Goal: Task Accomplishment & Management: Complete application form

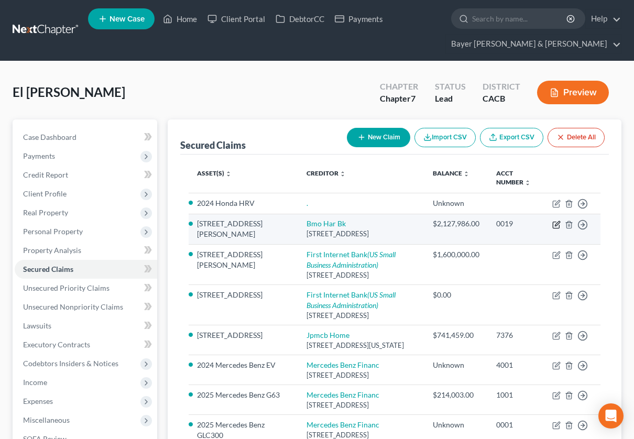
click at [556, 226] on icon "button" at bounding box center [556, 225] width 8 height 8
select select "14"
select select "0"
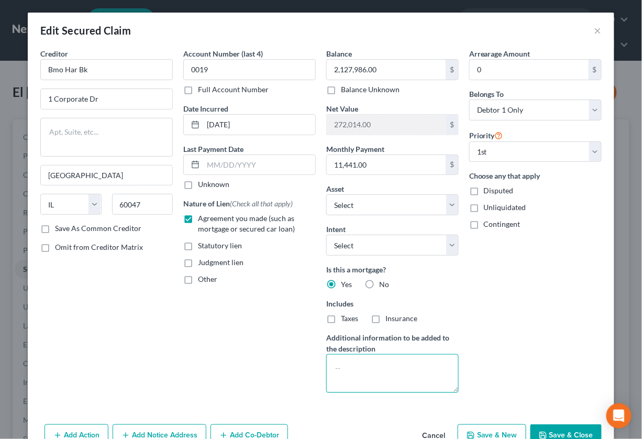
click at [375, 357] on textarea at bounding box center [392, 373] width 133 height 39
type textarea "1"
type textarea "[GEOGRAPHIC_DATA], [GEOGRAPHIC_DATA] - Rental property - 1st TD"
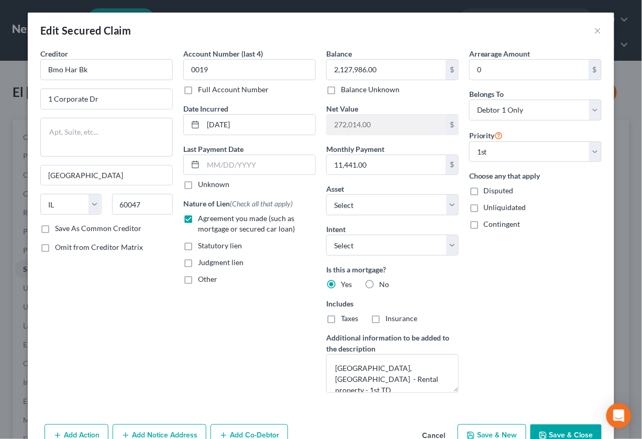
click at [557, 431] on button "Save & Close" at bounding box center [566, 435] width 71 height 22
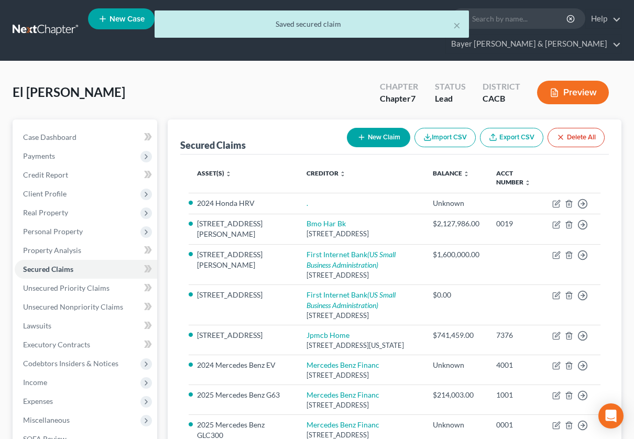
click at [573, 91] on button "Preview" at bounding box center [573, 93] width 72 height 24
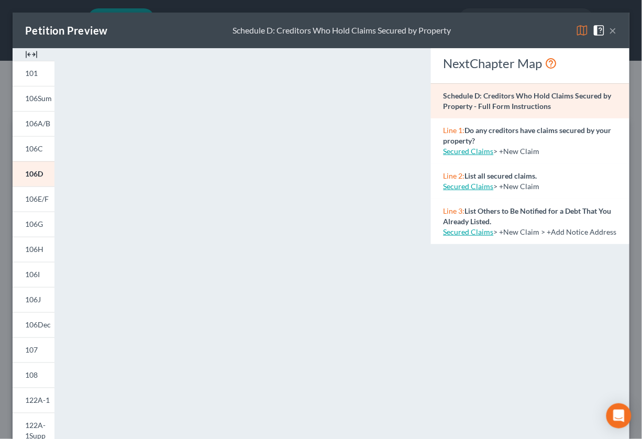
click at [610, 34] on button "×" at bounding box center [613, 30] width 7 height 13
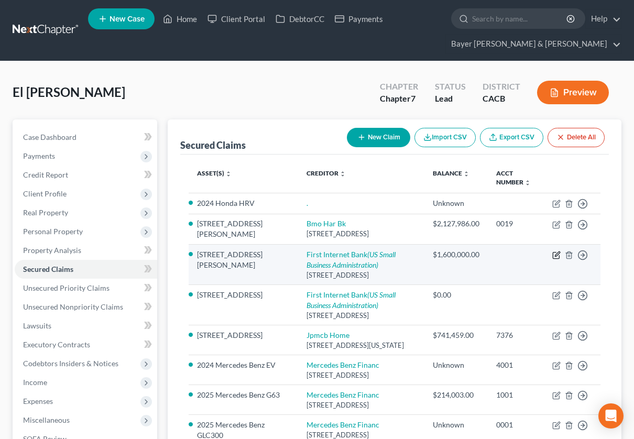
click at [554, 253] on icon "button" at bounding box center [556, 255] width 8 height 8
select select "15"
select select "0"
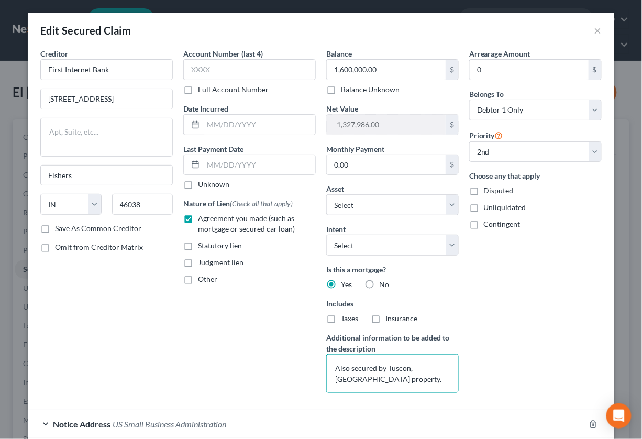
click at [332, 367] on textarea "Also secured by Tuscon, [GEOGRAPHIC_DATA] property." at bounding box center [392, 373] width 133 height 39
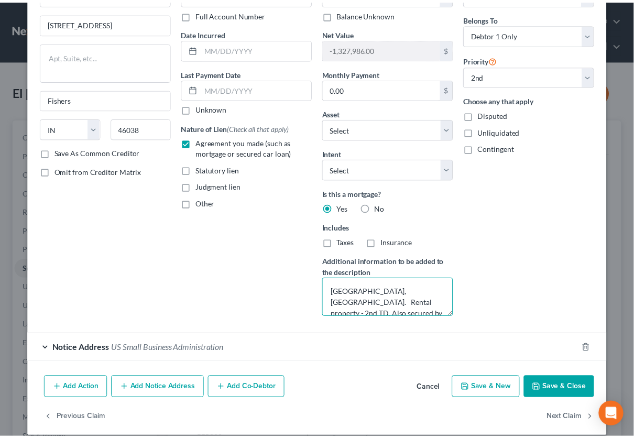
scroll to position [87, 0]
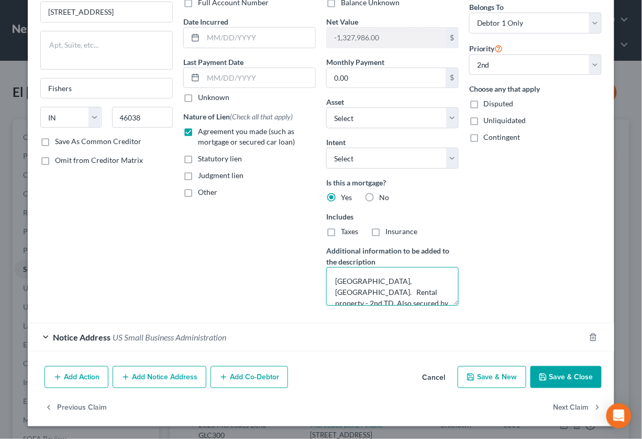
type textarea "[GEOGRAPHIC_DATA], [GEOGRAPHIC_DATA]. Rental property - 2nd TD. Also secured by…"
click at [547, 374] on button "Save & Close" at bounding box center [566, 377] width 71 height 22
select select "1"
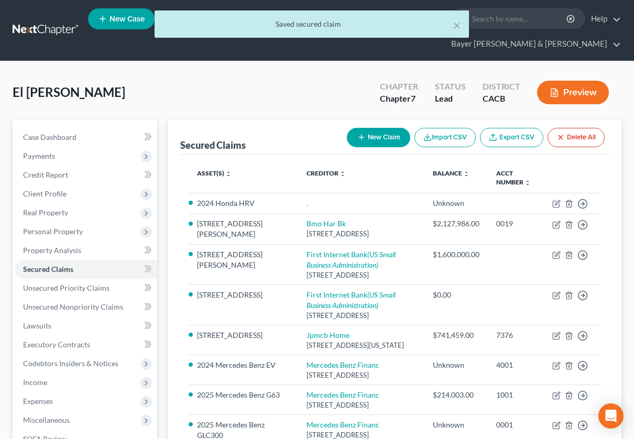
click at [562, 95] on button "Preview" at bounding box center [573, 93] width 72 height 24
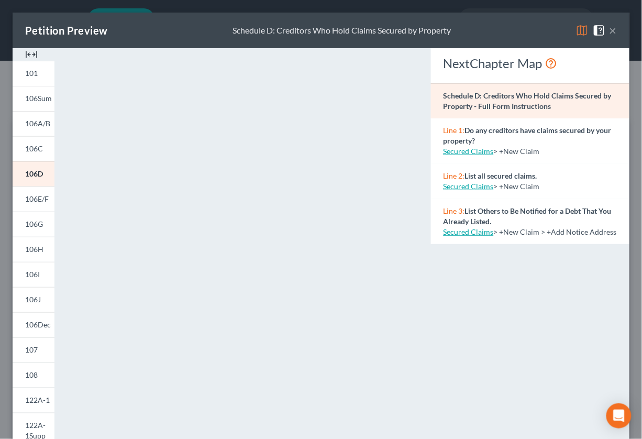
click at [610, 29] on button "×" at bounding box center [613, 30] width 7 height 13
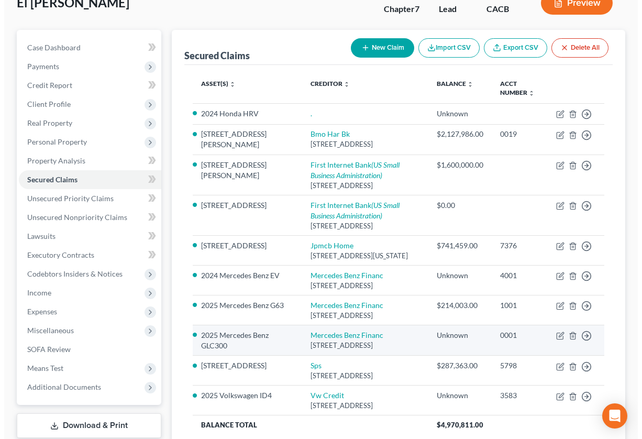
scroll to position [116, 0]
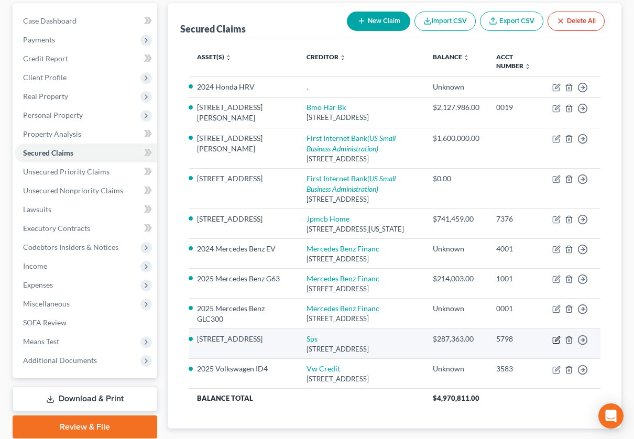
click at [557, 343] on icon "button" at bounding box center [556, 340] width 6 height 6
select select "9"
select select "0"
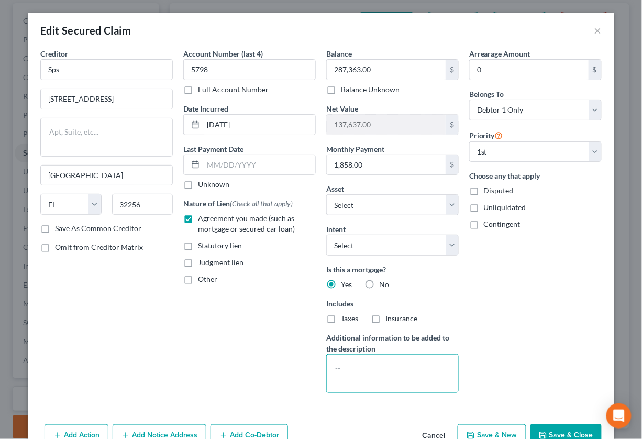
click at [366, 362] on textarea at bounding box center [392, 373] width 133 height 39
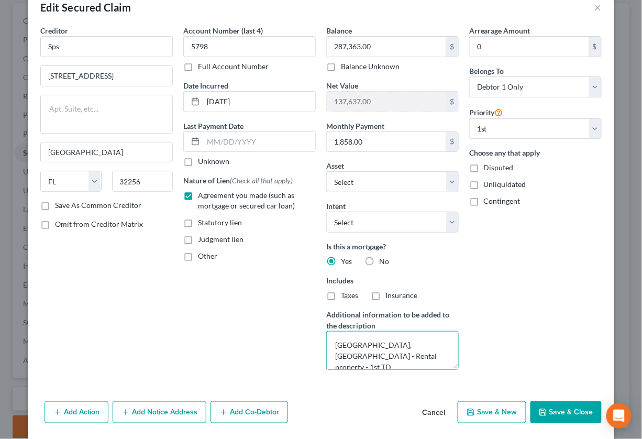
scroll to position [58, 0]
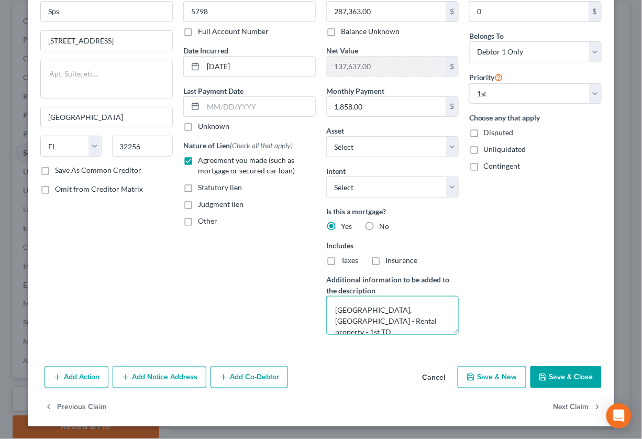
type textarea "[GEOGRAPHIC_DATA], [GEOGRAPHIC_DATA] - Rental property - 1st TD"
click at [555, 376] on button "Save & Close" at bounding box center [566, 377] width 71 height 22
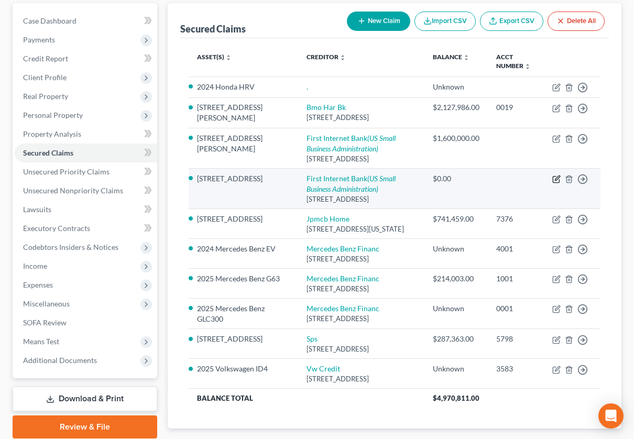
click at [556, 180] on icon "button" at bounding box center [556, 179] width 8 height 8
select select "15"
select select "0"
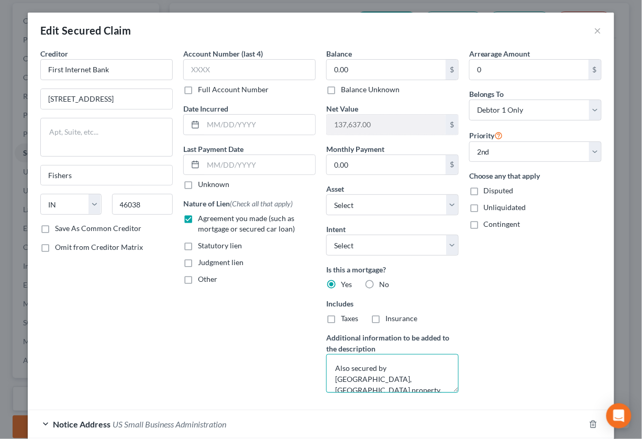
click at [328, 367] on textarea "Also secured by [GEOGRAPHIC_DATA], [GEOGRAPHIC_DATA] property." at bounding box center [392, 373] width 133 height 39
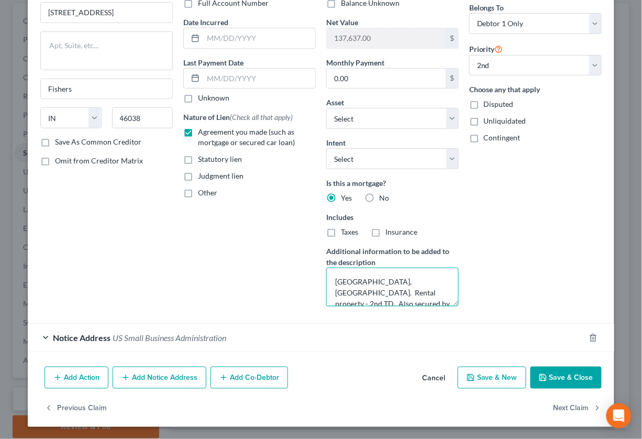
scroll to position [87, 0]
type textarea "[GEOGRAPHIC_DATA], [GEOGRAPHIC_DATA]. Rental property - 2nd TD. Also secured by…"
click at [558, 374] on button "Save & Close" at bounding box center [566, 377] width 71 height 22
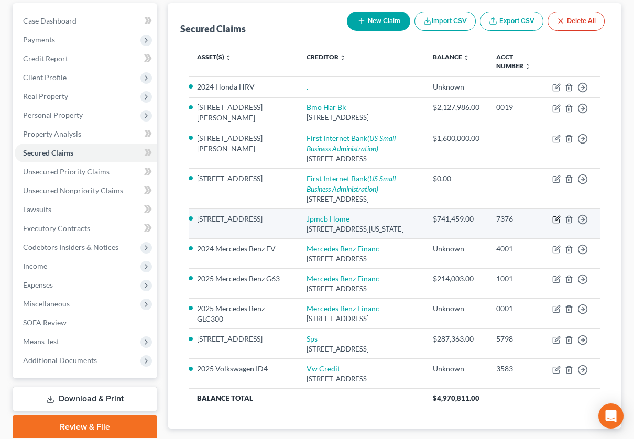
click at [554, 218] on icon "button" at bounding box center [556, 219] width 8 height 8
select select "19"
select select "0"
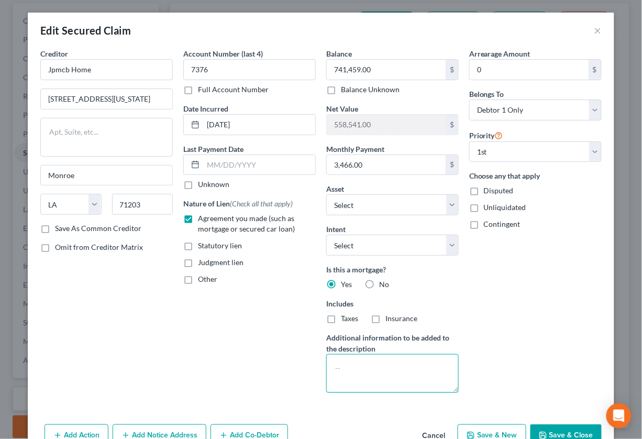
click at [337, 362] on textarea at bounding box center [392, 373] width 133 height 39
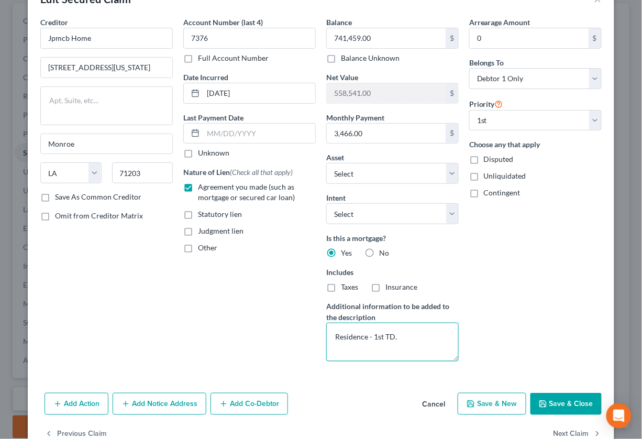
scroll to position [58, 0]
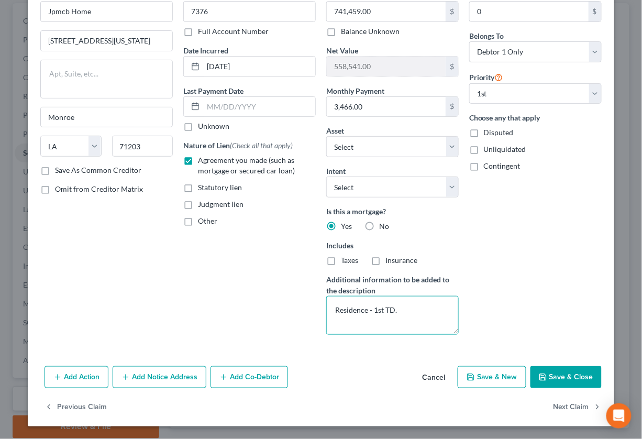
type textarea "Residence - 1st TD."
click at [552, 378] on button "Save & Close" at bounding box center [566, 377] width 71 height 22
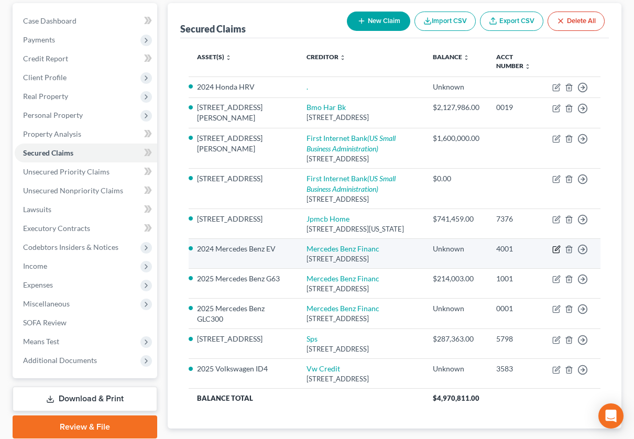
click at [555, 250] on icon "button" at bounding box center [556, 249] width 8 height 8
select select "45"
select select "0"
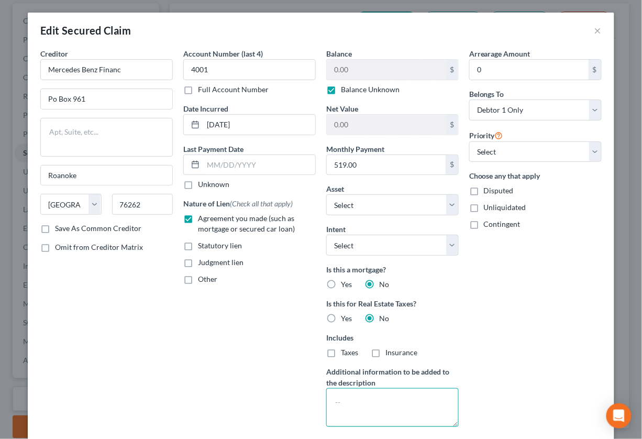
click at [346, 401] on textarea at bounding box center [392, 407] width 133 height 39
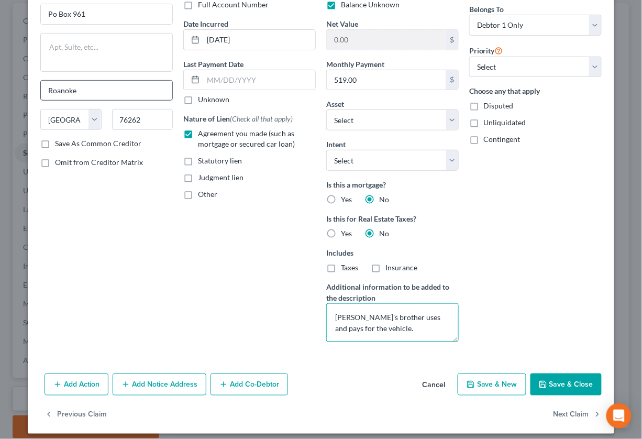
scroll to position [92, 0]
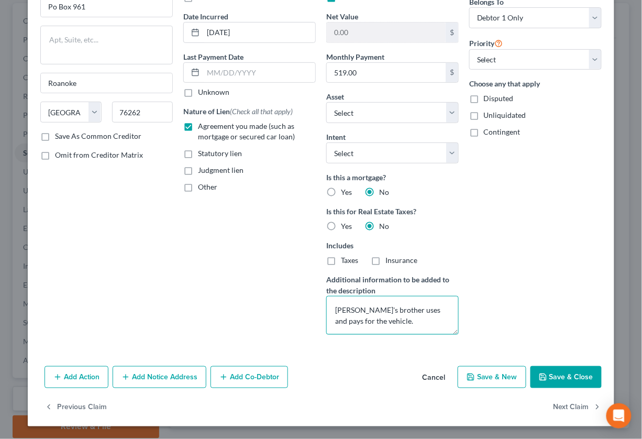
type textarea "[PERSON_NAME]'s brother uses and pays for the vehicle."
click at [539, 375] on icon "button" at bounding box center [543, 377] width 8 height 8
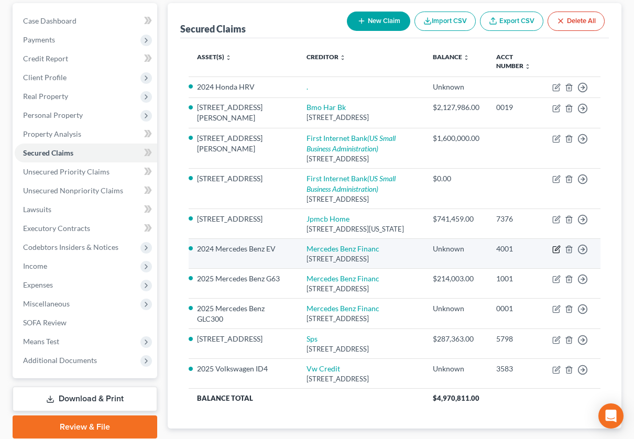
click at [554, 249] on icon "button" at bounding box center [556, 249] width 8 height 8
select select "45"
select select "0"
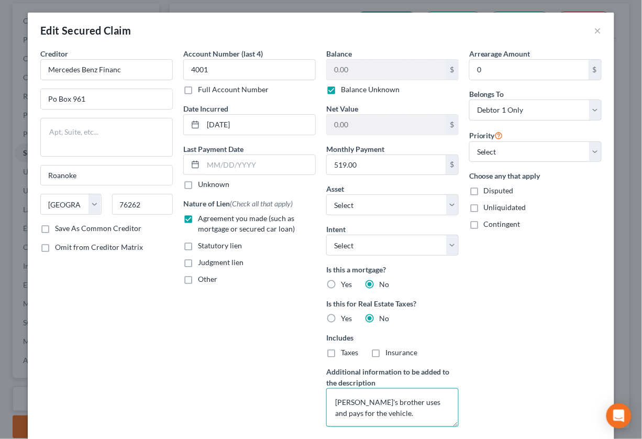
click at [330, 403] on textarea "[PERSON_NAME]'s brother uses and pays for the vehicle." at bounding box center [392, 407] width 133 height 39
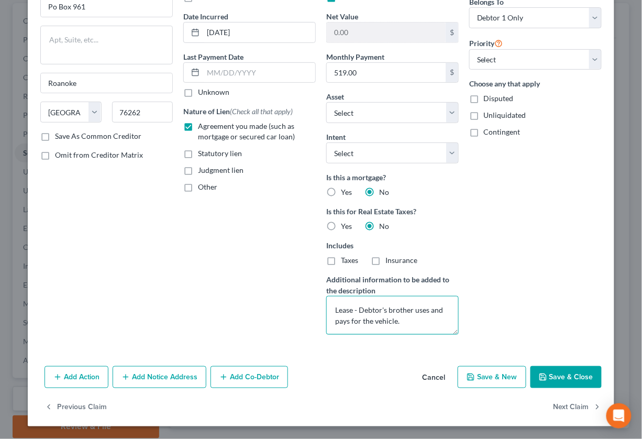
drag, startPoint x: 397, startPoint y: 321, endPoint x: 328, endPoint y: 306, distance: 70.1
click at [328, 306] on textarea "Lease - Debtor's brother uses and pays for the vehicle." at bounding box center [392, 315] width 133 height 39
click at [438, 325] on textarea "Lease - Debtor's brother uses and pays for the vehicle." at bounding box center [392, 315] width 133 height 39
type textarea "Lease - Debtor's brother uses and pays for the vehicle."
click at [558, 374] on button "Save & Close" at bounding box center [566, 377] width 71 height 22
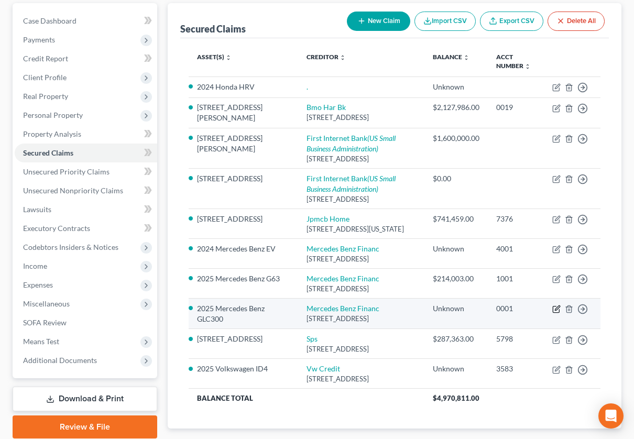
click at [556, 312] on icon "button" at bounding box center [556, 309] width 8 height 8
select select "45"
select select "0"
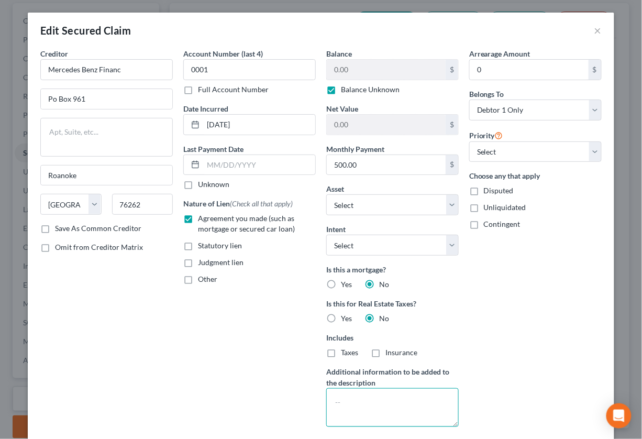
click at [349, 396] on textarea at bounding box center [392, 407] width 133 height 39
paste textarea "Lease - Debtor's brother uses and pays for the vehicle."
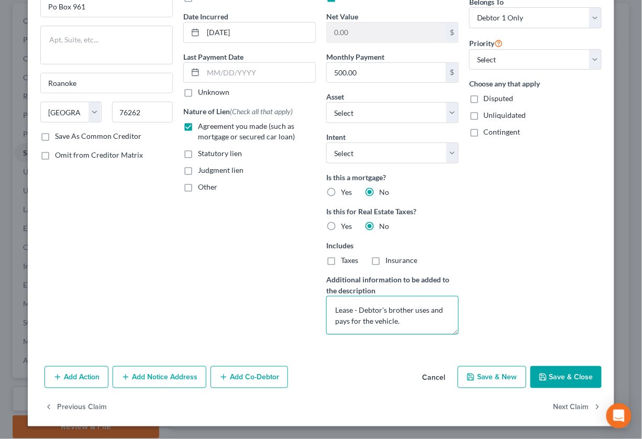
type textarea "Lease - Debtor's brother uses and pays for the vehicle."
click at [563, 379] on button "Save & Close" at bounding box center [566, 377] width 71 height 22
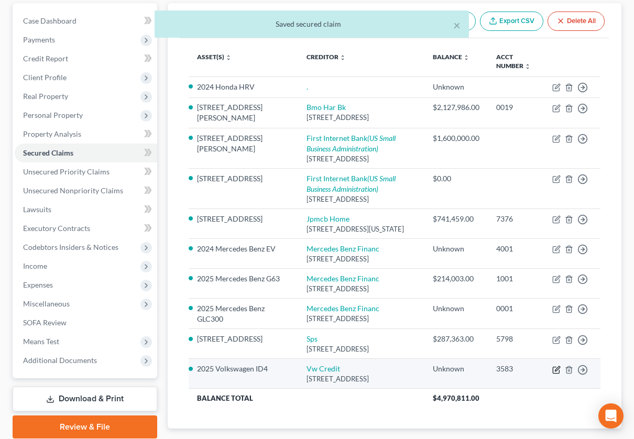
click at [556, 374] on icon "button" at bounding box center [556, 370] width 8 height 8
select select "14"
select select "0"
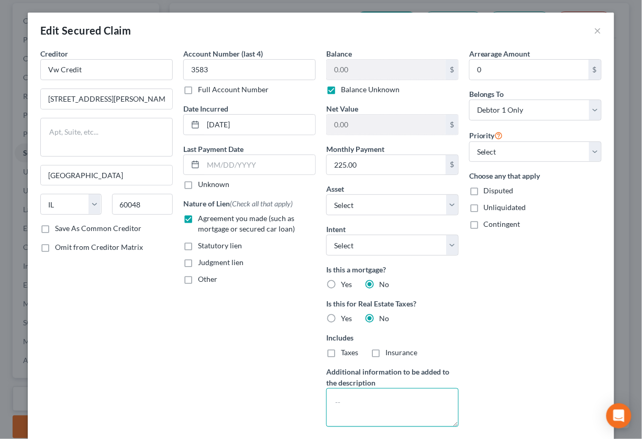
click at [357, 399] on textarea at bounding box center [392, 407] width 133 height 39
paste textarea "Lease - Debtor's brother uses and pays for the vehicle."
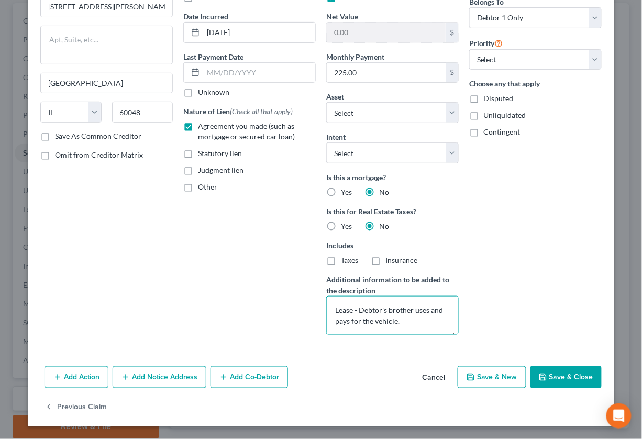
type textarea "Lease - Debtor's brother uses and pays for the vehicle."
click at [544, 379] on button "Save & Close" at bounding box center [566, 377] width 71 height 22
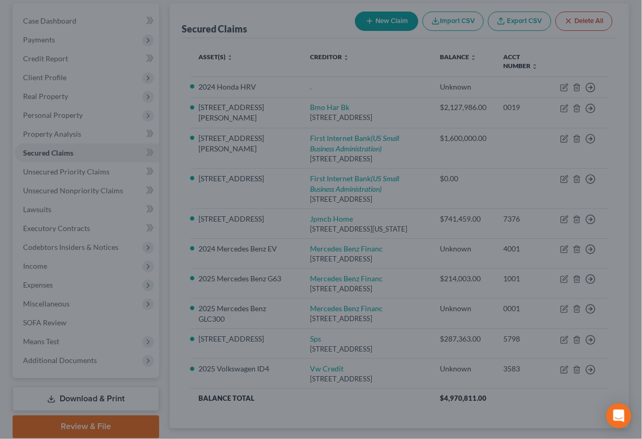
select select "9"
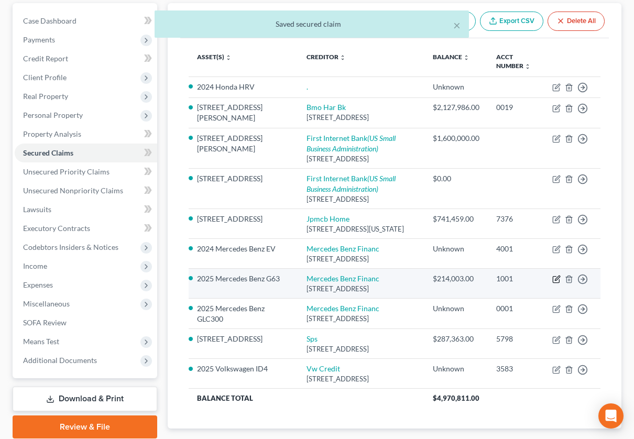
click at [557, 281] on icon "button" at bounding box center [556, 279] width 8 height 8
select select "45"
select select "2"
select select "0"
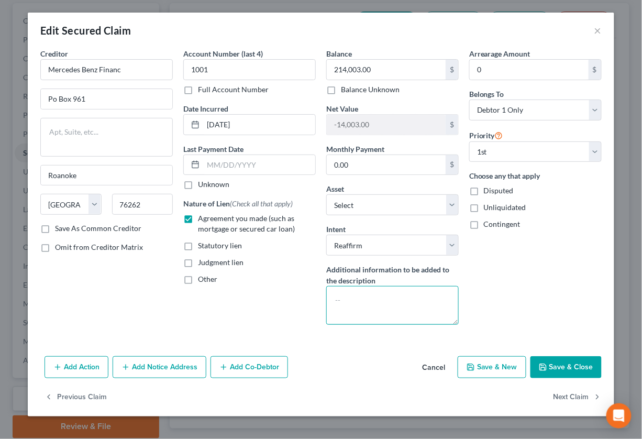
click at [386, 295] on textarea at bounding box center [392, 305] width 133 height 39
paste textarea "Lease - Debtor's brother uses and pays for the vehicle."
click at [361, 302] on textarea "Lease - Debtor's brother uses and pays for the vehicle." at bounding box center [392, 305] width 133 height 39
type textarea "[PERSON_NAME]'s brother uses and pays for the vehicle."
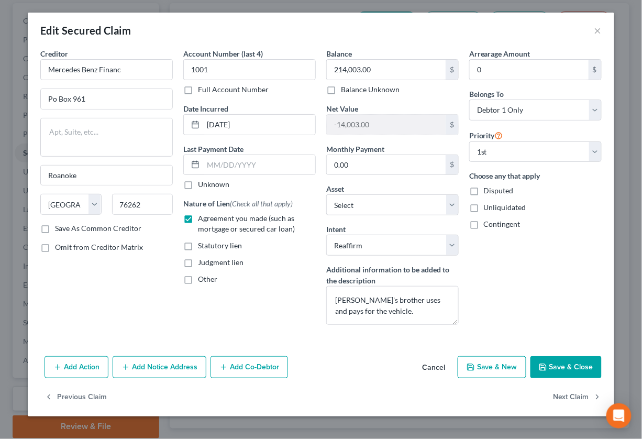
click at [553, 357] on button "Save & Close" at bounding box center [566, 367] width 71 height 22
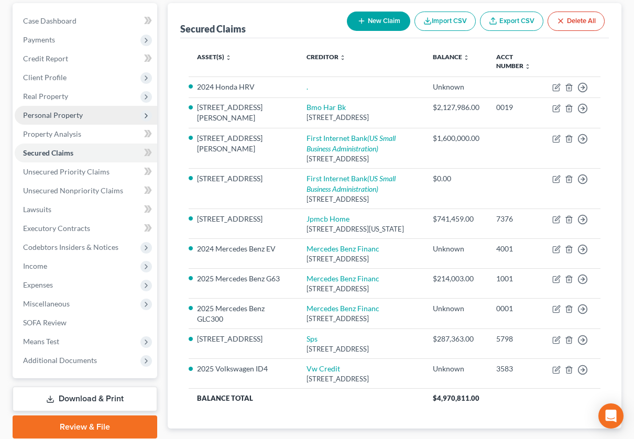
click at [63, 115] on span "Personal Property" at bounding box center [53, 115] width 60 height 9
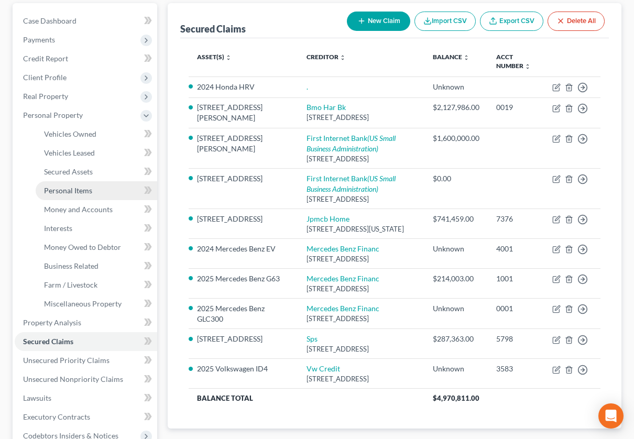
click at [73, 188] on span "Personal Items" at bounding box center [68, 190] width 48 height 9
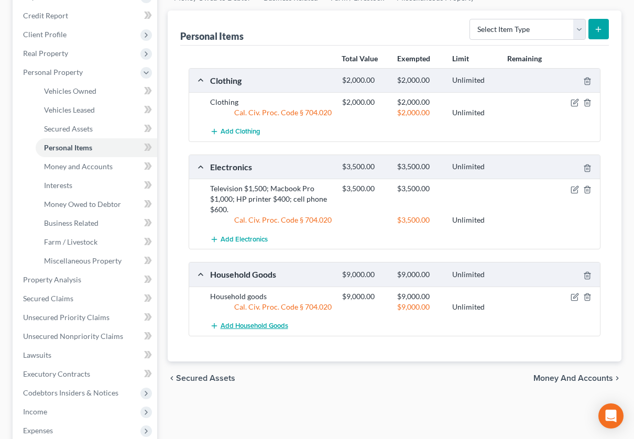
scroll to position [174, 0]
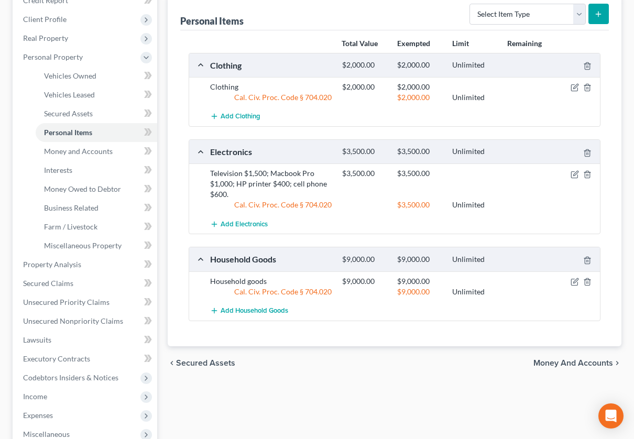
click at [553, 364] on span "Money and Accounts" at bounding box center [573, 363] width 80 height 8
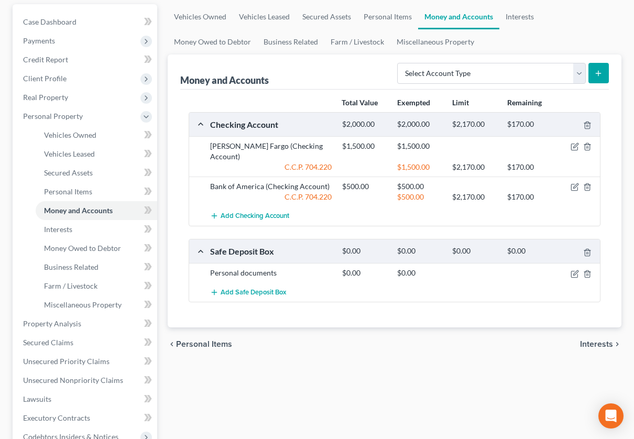
scroll to position [116, 0]
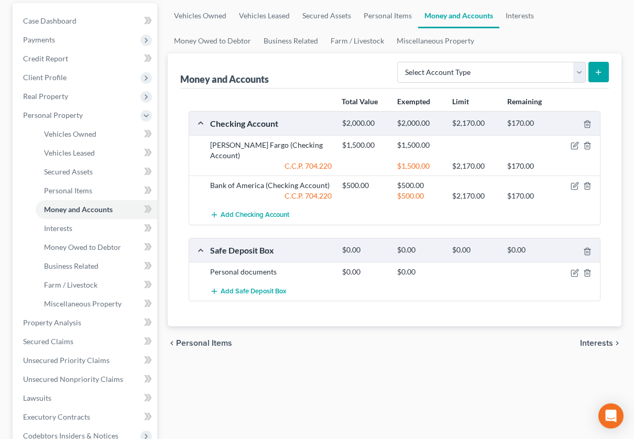
click at [588, 339] on span "Interests" at bounding box center [596, 343] width 33 height 8
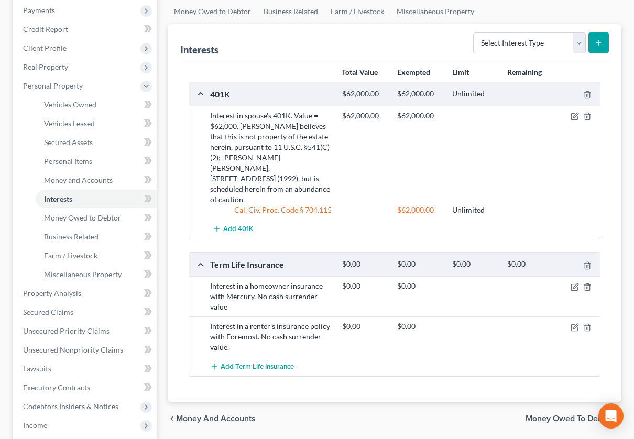
scroll to position [174, 0]
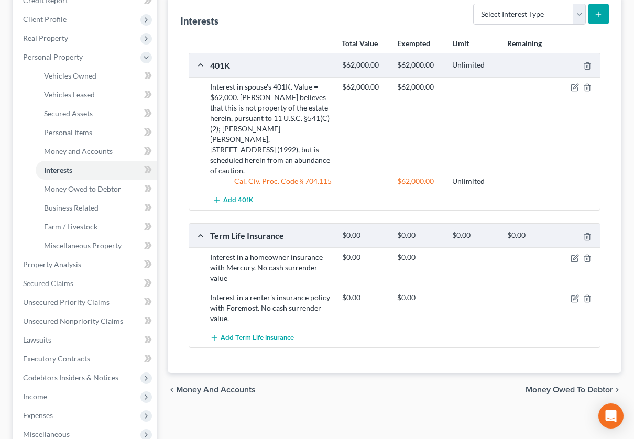
click at [575, 386] on span "Money Owed to Debtor" at bounding box center [568, 390] width 87 height 8
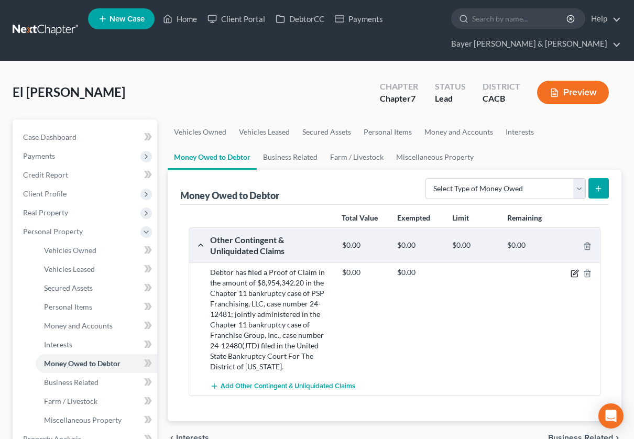
click at [573, 274] on icon "button" at bounding box center [574, 273] width 8 height 8
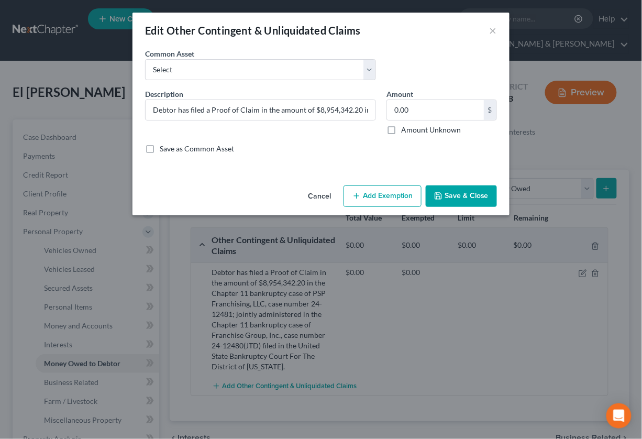
click at [401, 131] on label "Amount Unknown" at bounding box center [431, 130] width 60 height 10
click at [405, 131] on input "Amount Unknown" at bounding box center [408, 128] width 7 height 7
checkbox input "true"
click at [350, 113] on input "Debtor has filed a Proof of Claim in the amount of $8,954,342.20 in the Chapter…" at bounding box center [261, 110] width 230 height 20
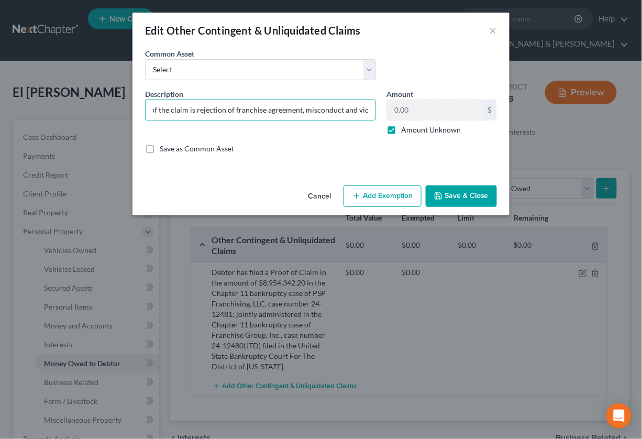
scroll to position [0, 1101]
type input "Debtor has filed a Proof of Claim in the amount of $8,954,342.20 in the Chapter…"
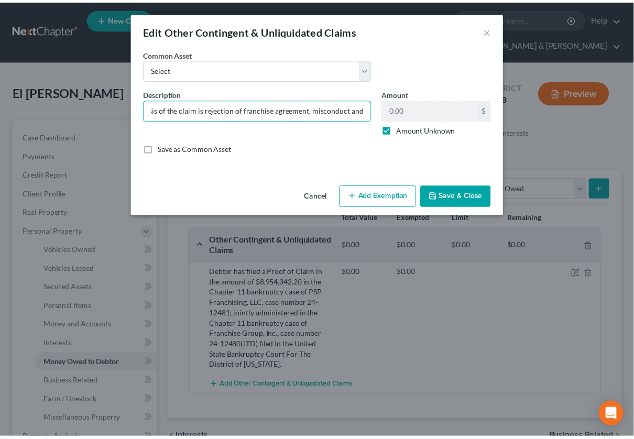
scroll to position [0, 0]
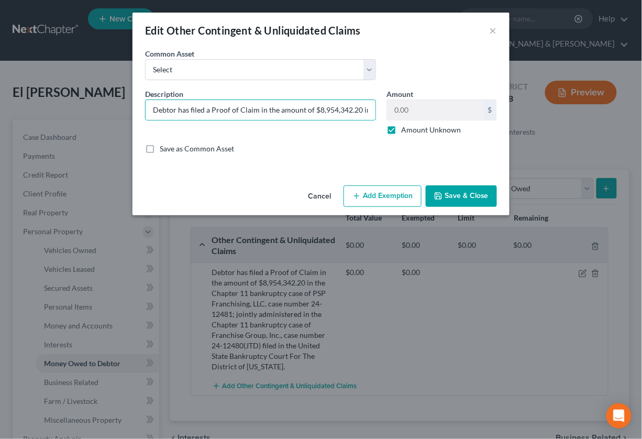
click at [467, 196] on button "Save & Close" at bounding box center [461, 196] width 71 height 22
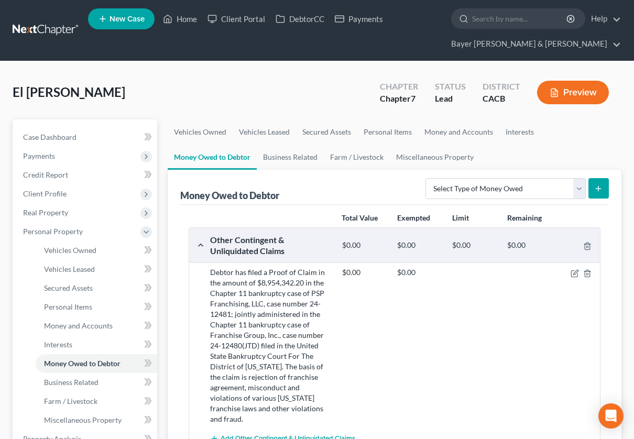
click at [568, 96] on button "Preview" at bounding box center [573, 93] width 72 height 24
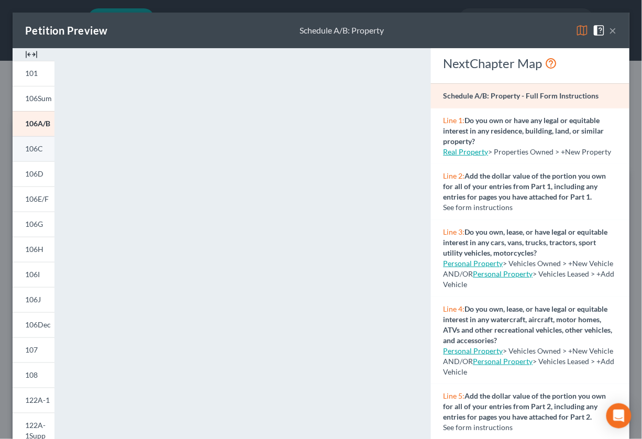
click at [31, 153] on link "106C" at bounding box center [34, 148] width 42 height 25
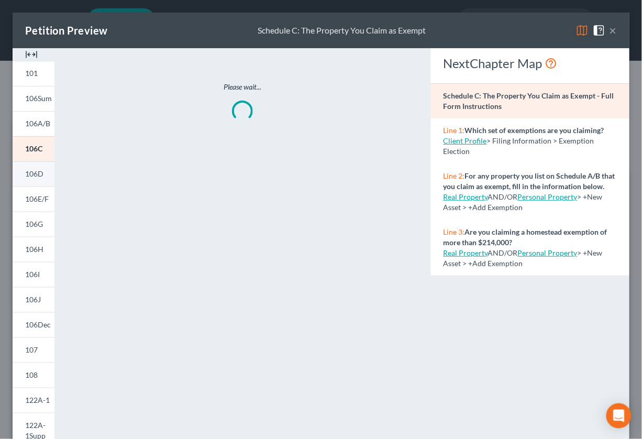
click at [31, 173] on span "106D" at bounding box center [34, 173] width 18 height 9
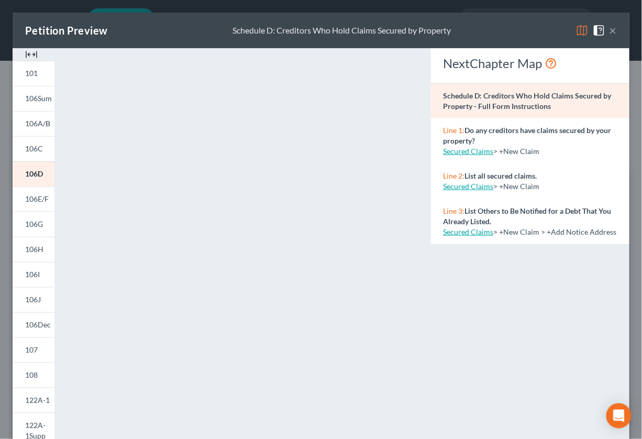
click at [610, 32] on button "×" at bounding box center [613, 30] width 7 height 13
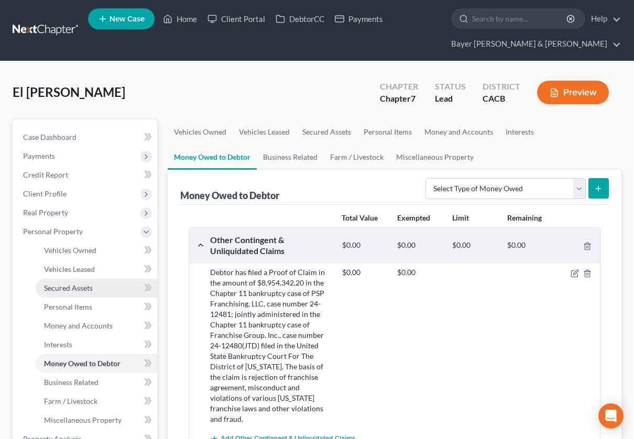
click at [92, 287] on span "Secured Assets" at bounding box center [68, 287] width 49 height 9
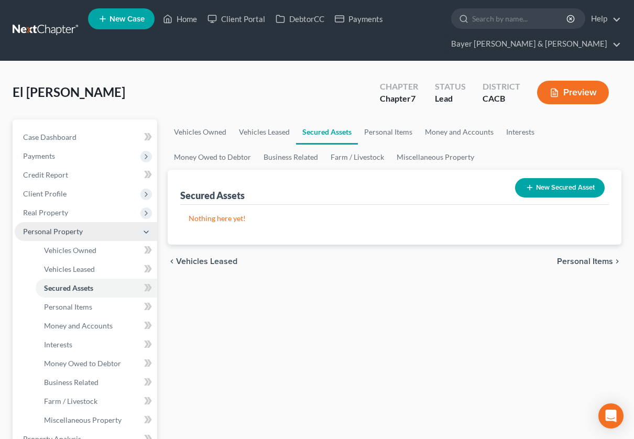
click at [149, 228] on icon at bounding box center [146, 232] width 8 height 8
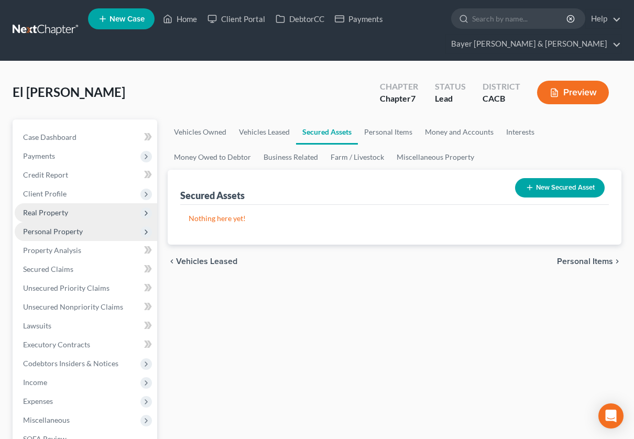
click at [134, 213] on span "Real Property" at bounding box center [86, 212] width 142 height 19
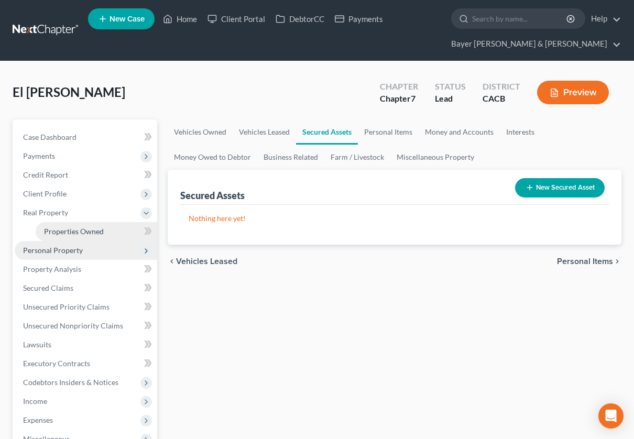
click at [119, 227] on link "Properties Owned" at bounding box center [97, 231] width 122 height 19
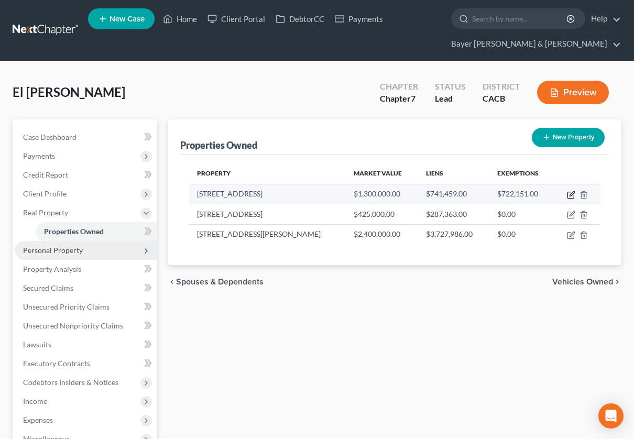
click at [571, 194] on icon "button" at bounding box center [571, 193] width 5 height 5
select select "4"
select select "18"
select select "0"
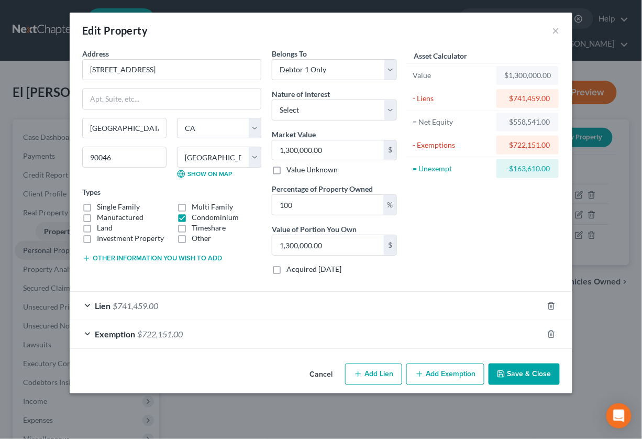
click at [86, 309] on div "Lien $741,459.00" at bounding box center [307, 306] width 474 height 28
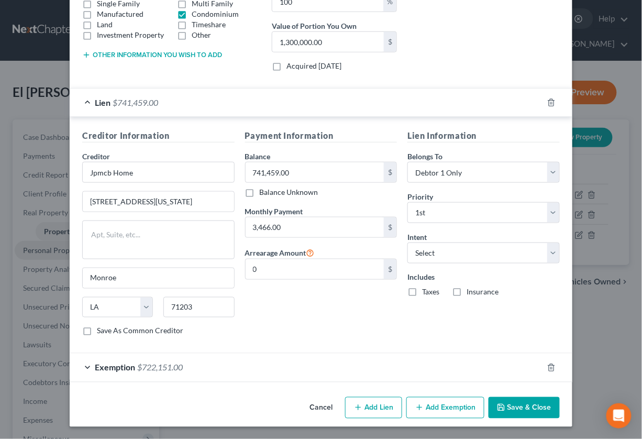
scroll to position [205, 0]
click at [531, 409] on button "Save & Close" at bounding box center [524, 408] width 71 height 22
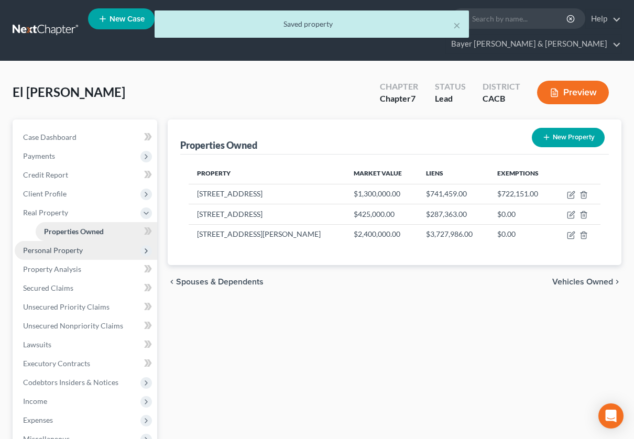
drag, startPoint x: 144, startPoint y: 216, endPoint x: 87, endPoint y: 226, distance: 57.0
click at [144, 216] on icon at bounding box center [146, 213] width 8 height 8
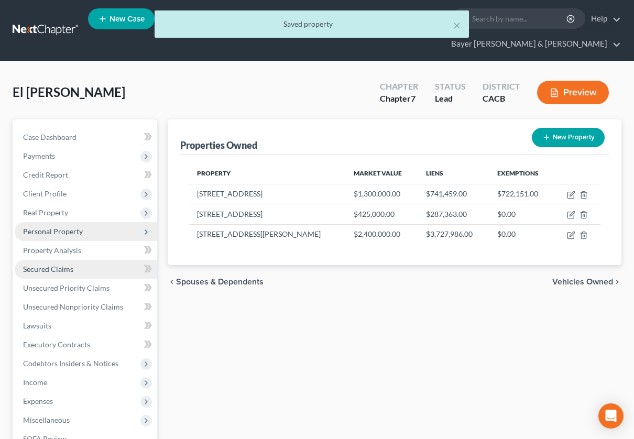
click at [40, 271] on span "Secured Claims" at bounding box center [48, 269] width 50 height 9
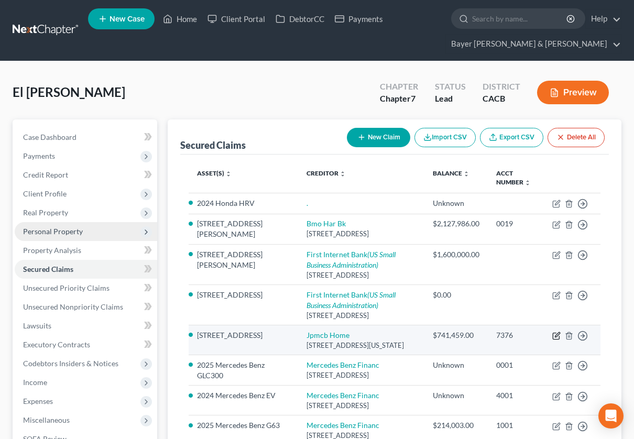
click at [556, 334] on icon "button" at bounding box center [557, 335] width 5 height 5
select select "19"
select select "0"
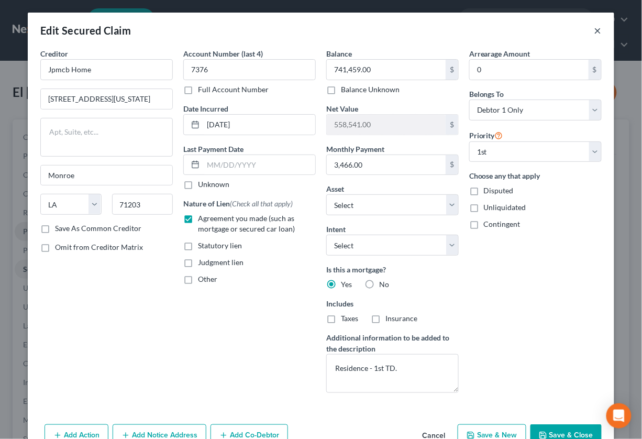
click at [595, 34] on button "×" at bounding box center [598, 30] width 7 height 13
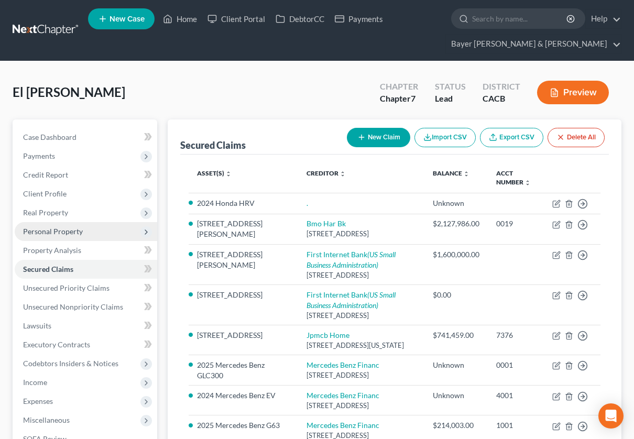
click at [565, 96] on button "Preview" at bounding box center [573, 93] width 72 height 24
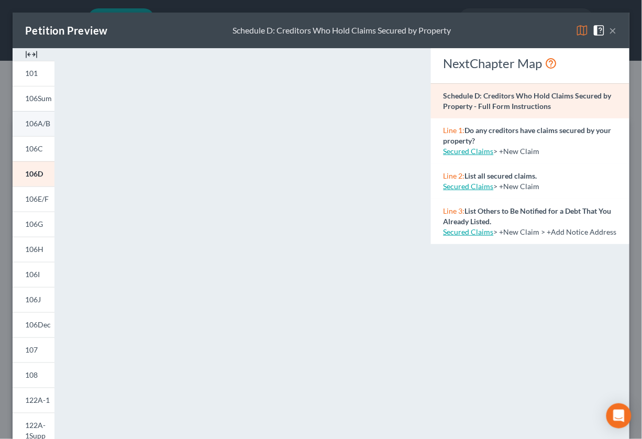
click at [34, 126] on span "106A/B" at bounding box center [37, 123] width 25 height 9
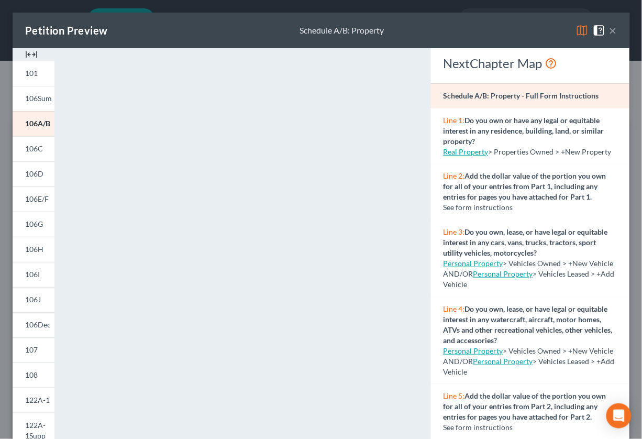
click at [610, 30] on button "×" at bounding box center [613, 30] width 7 height 13
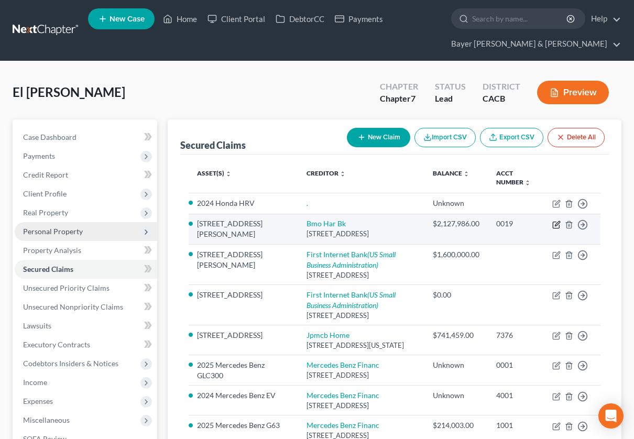
click at [556, 225] on icon "button" at bounding box center [557, 223] width 5 height 5
select select "14"
select select "5"
select select "0"
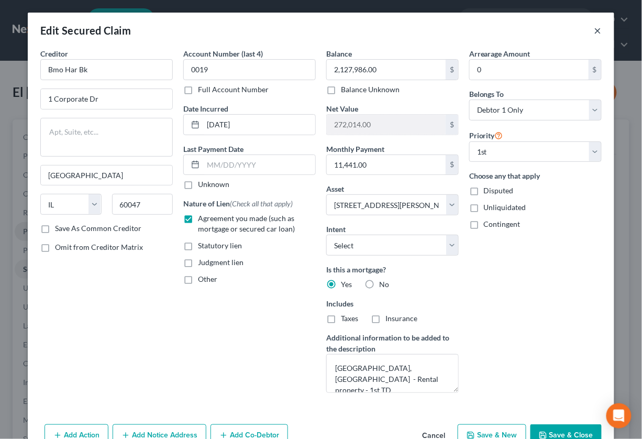
click at [595, 29] on button "×" at bounding box center [598, 30] width 7 height 13
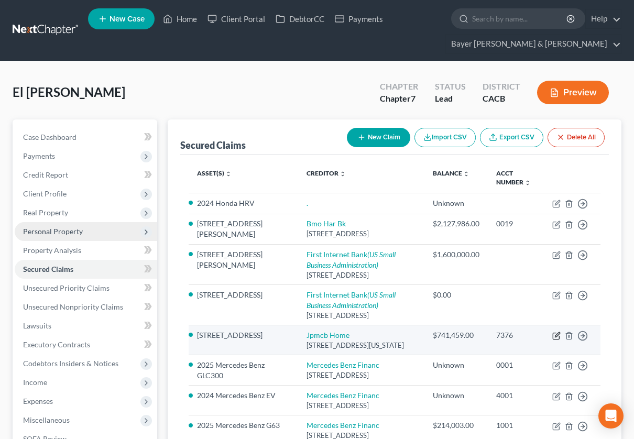
click at [555, 336] on icon "button" at bounding box center [557, 335] width 5 height 5
select select "19"
select select "2"
select select "0"
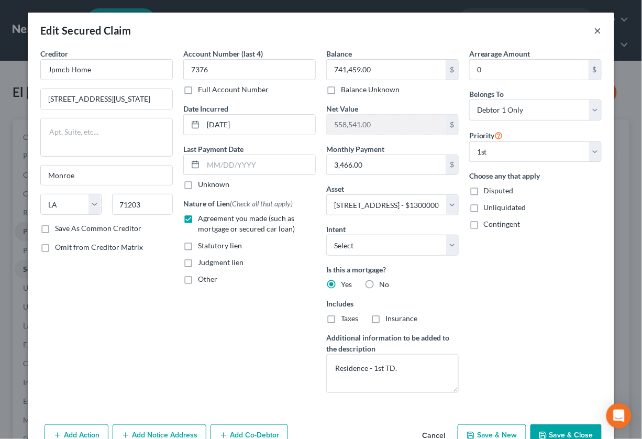
click at [595, 33] on button "×" at bounding box center [598, 30] width 7 height 13
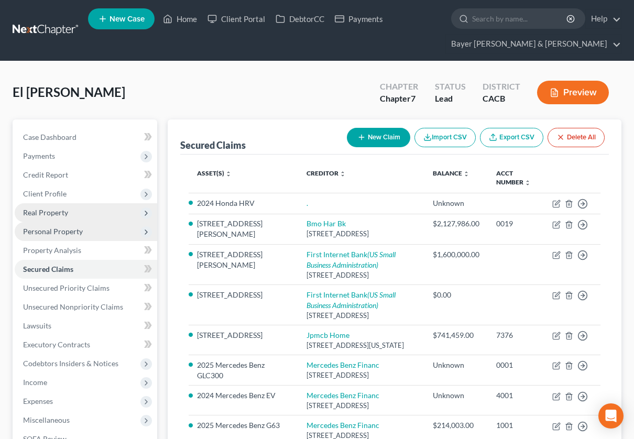
click at [53, 214] on span "Real Property" at bounding box center [45, 212] width 45 height 9
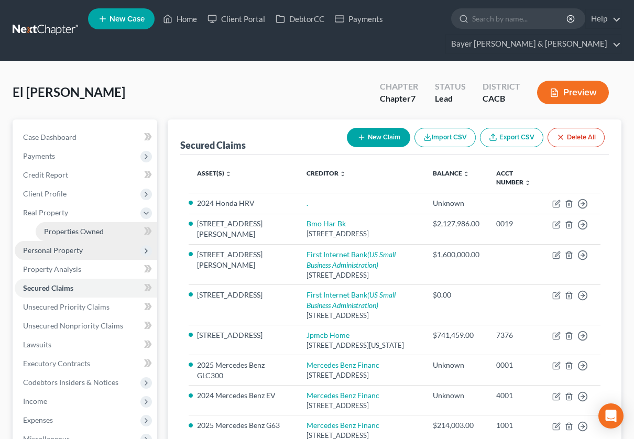
click at [94, 229] on span "Properties Owned" at bounding box center [74, 231] width 60 height 9
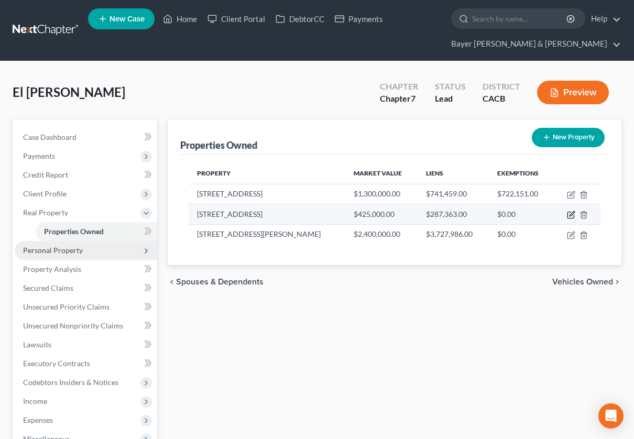
click at [570, 215] on icon "button" at bounding box center [571, 215] width 8 height 8
select select "3"
select select "10"
select select "0"
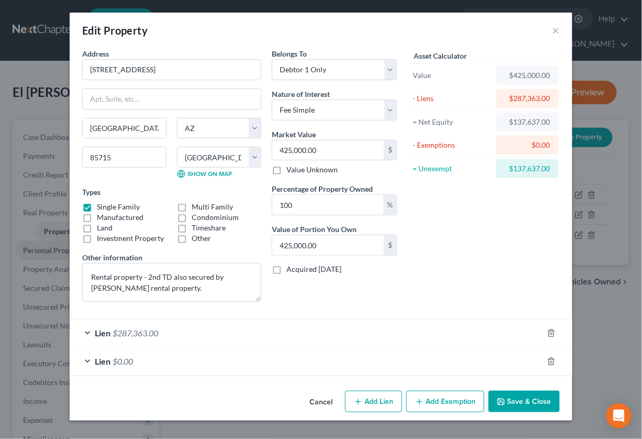
click at [534, 397] on button "Save & Close" at bounding box center [524, 402] width 71 height 22
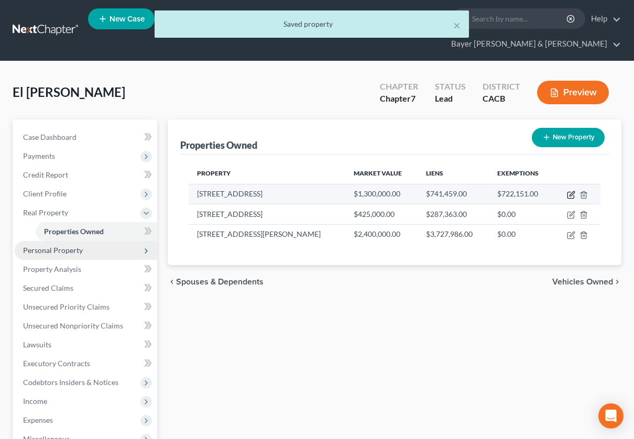
click at [569, 192] on icon "button" at bounding box center [571, 195] width 8 height 8
select select "4"
select select "18"
select select "0"
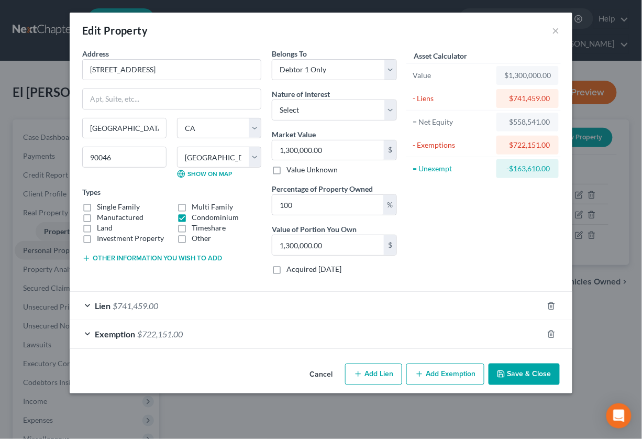
click at [87, 258] on line "button" at bounding box center [86, 258] width 5 height 0
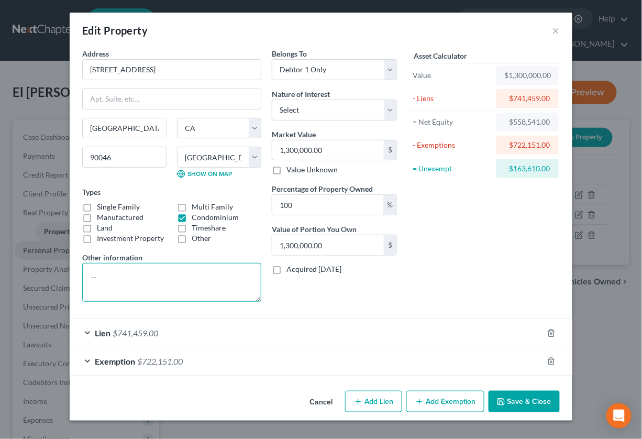
click at [126, 276] on textarea at bounding box center [171, 282] width 179 height 39
type textarea "Residence - 1st TD"
click at [512, 402] on button "Save & Close" at bounding box center [524, 402] width 71 height 22
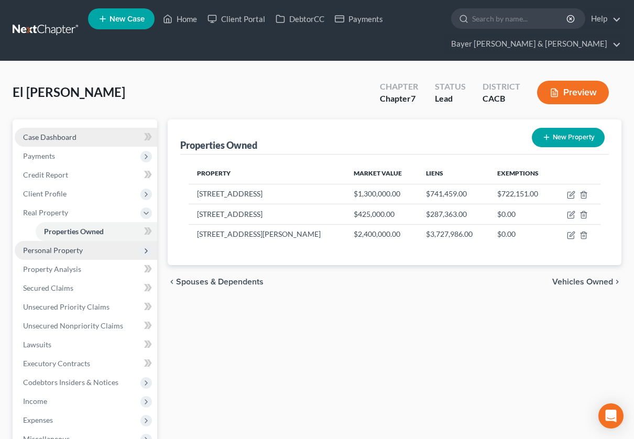
click at [68, 137] on span "Case Dashboard" at bounding box center [49, 137] width 53 height 9
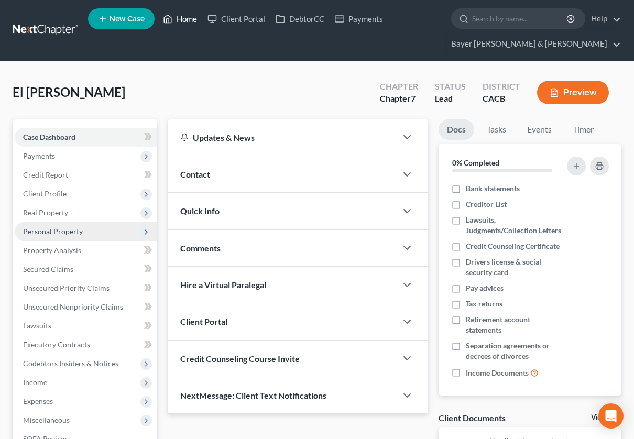
click at [185, 19] on link "Home" at bounding box center [180, 18] width 45 height 19
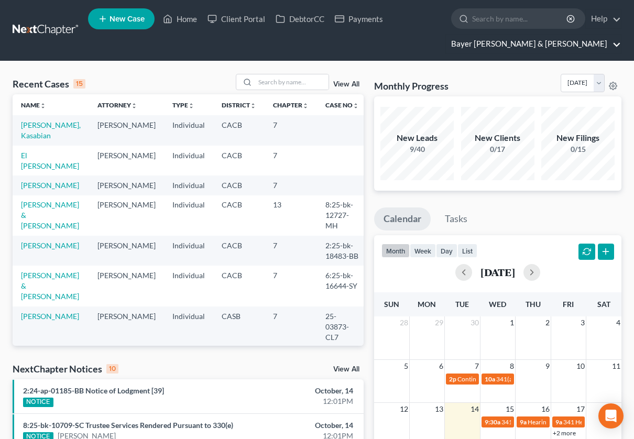
click at [616, 45] on link "Bayer [PERSON_NAME] & [PERSON_NAME]" at bounding box center [533, 44] width 175 height 19
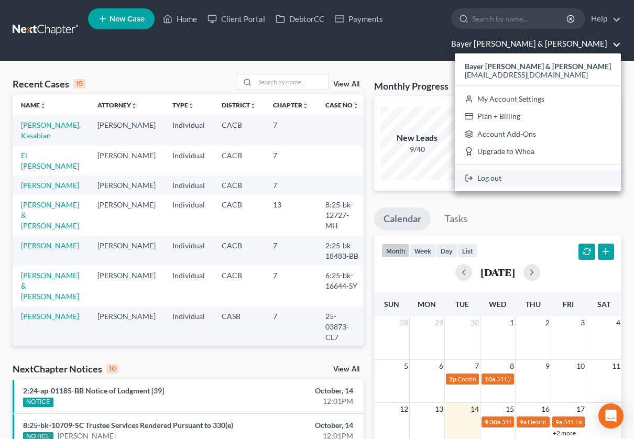
click at [537, 175] on link "Log out" at bounding box center [538, 178] width 166 height 18
